Goal: Information Seeking & Learning: Learn about a topic

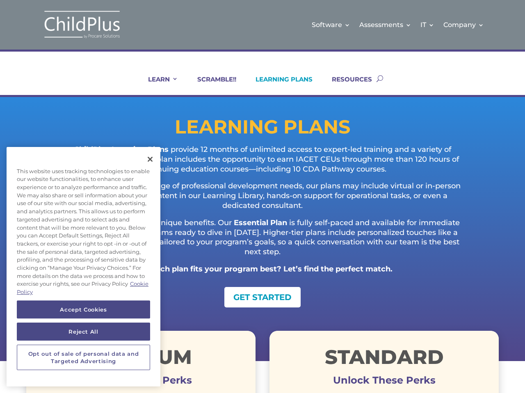
click at [262, 197] on p "Designed to support a range of professional development needs, our plans may in…" at bounding box center [262, 200] width 407 height 36
click at [427, 25] on link "IT" at bounding box center [427, 24] width 14 height 33
click at [464, 25] on link "Company" at bounding box center [463, 24] width 41 height 33
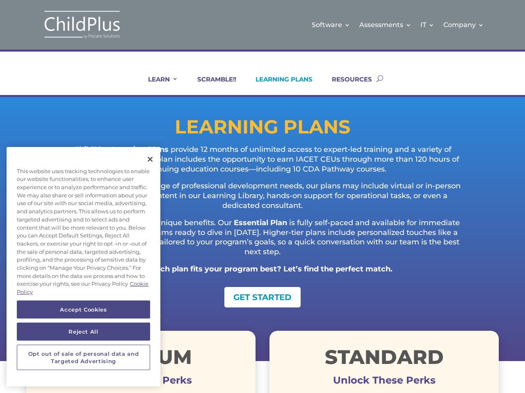
click at [157, 85] on link "LEARN" at bounding box center [158, 85] width 40 height 20
click at [83, 310] on button "Accept Cookies" at bounding box center [83, 310] width 133 height 18
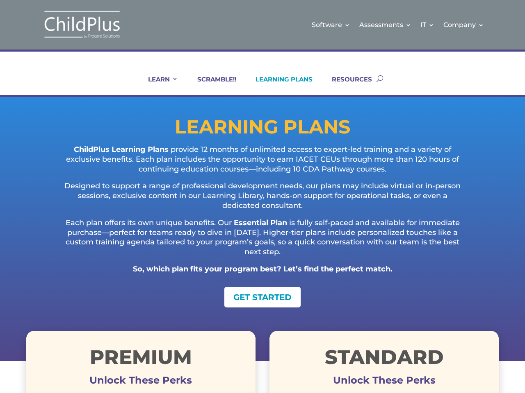
click at [83, 332] on button "Reject All" at bounding box center [83, 332] width 133 height 18
click at [83, 358] on button "Opt out of sale of personal data and Targeted Advertising" at bounding box center [83, 358] width 133 height 26
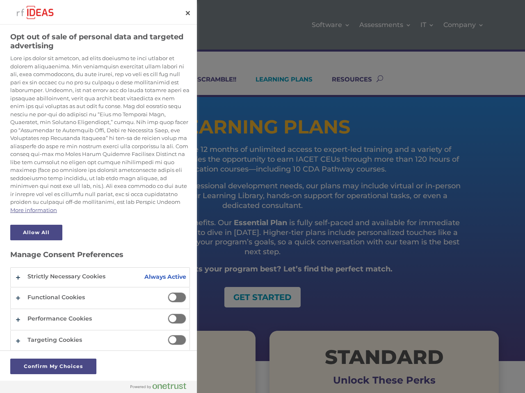
click at [150, 159] on p "ChildPlus Learning Plans provide 12 months of unlimited access to expert-led tr…" at bounding box center [262, 163] width 407 height 36
